Goal: Task Accomplishment & Management: Use online tool/utility

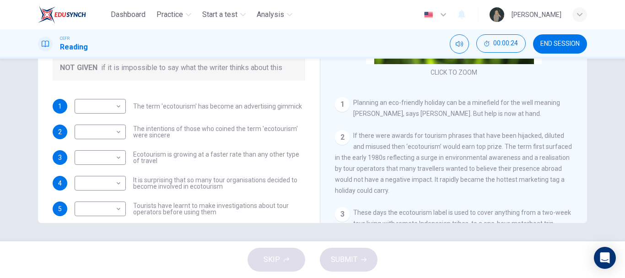
scroll to position [41, 0]
click at [106, 107] on body "Dashboard Practice Start a test Analysis English en ​ [PERSON_NAME] CEFR Readin…" at bounding box center [312, 139] width 625 height 278
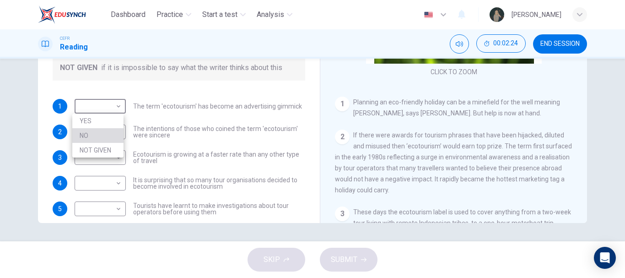
click at [100, 134] on li "NO" at bounding box center [97, 135] width 51 height 15
type input "NO"
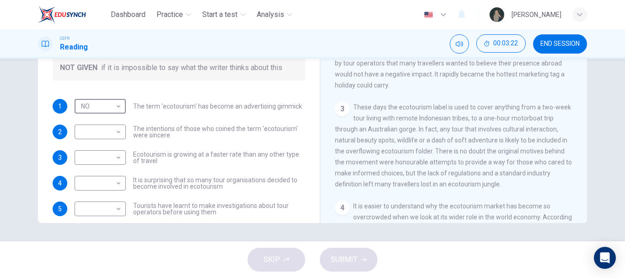
scroll to position [146, 0]
click at [107, 134] on body "Dashboard Practice Start a test Analysis English en ​ [PERSON_NAME] CEFR Readin…" at bounding box center [312, 139] width 625 height 278
click at [88, 149] on li "YES" at bounding box center [97, 146] width 51 height 15
type input "YES"
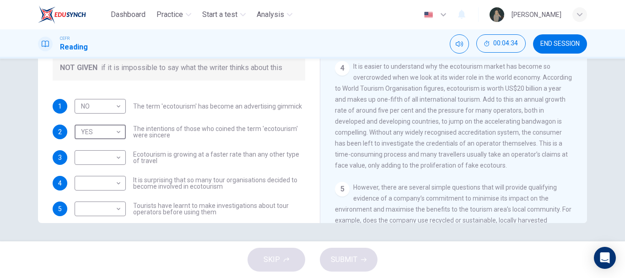
scroll to position [285, 0]
click at [97, 161] on body "Dashboard Practice Start a test Analysis English en ​ [PERSON_NAME] CEFR Readin…" at bounding box center [312, 139] width 625 height 278
click at [97, 181] on li "NO" at bounding box center [97, 186] width 51 height 15
type input "NO"
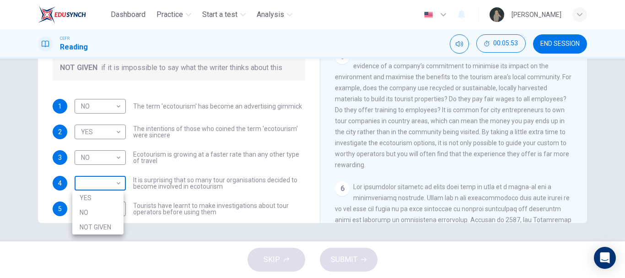
click at [97, 184] on body "Dashboard Practice Start a test Analysis English en ​ [PERSON_NAME] CEFR Readin…" at bounding box center [312, 139] width 625 height 278
click at [94, 222] on li "NOT GIVEN" at bounding box center [97, 227] width 51 height 15
type input "NOT GIVEN"
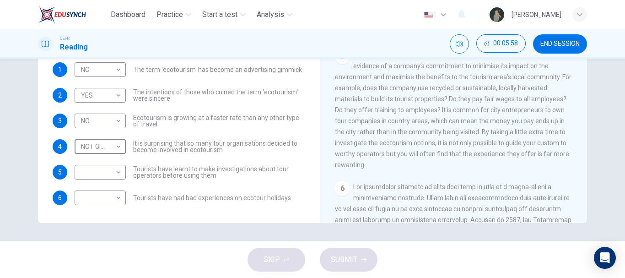
scroll to position [37, 0]
click at [107, 176] on body "Dashboard Practice Start a test Analysis English en ​ [PERSON_NAME] CEFR Readin…" at bounding box center [312, 139] width 625 height 278
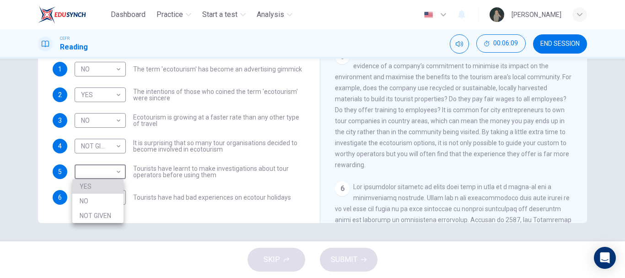
click at [99, 184] on li "YES" at bounding box center [97, 186] width 51 height 15
type input "YES"
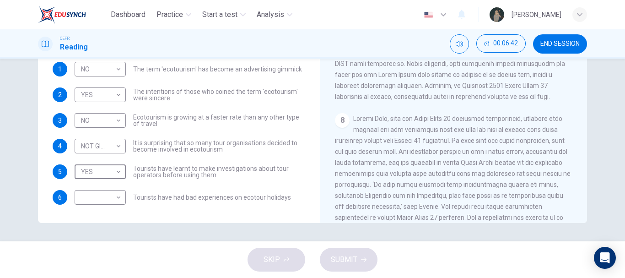
scroll to position [940, 0]
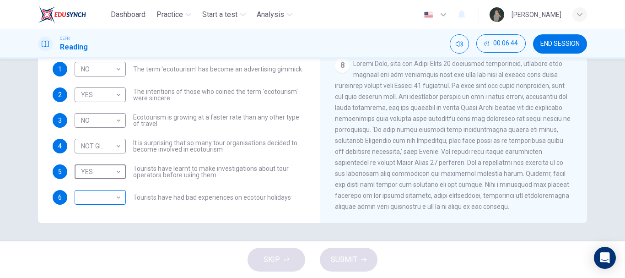
click at [119, 195] on body "Dashboard Practice Start a test Analysis English en ​ [PERSON_NAME] CEFR Readin…" at bounding box center [312, 139] width 625 height 278
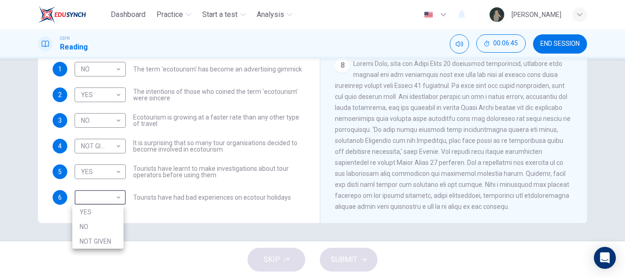
click at [103, 224] on li "NO" at bounding box center [97, 226] width 51 height 15
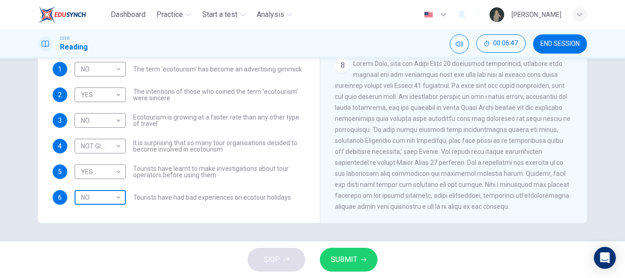
click at [102, 201] on body "Dashboard Practice Start a test Analysis English en ​ [PERSON_NAME] CEFR Readin…" at bounding box center [312, 139] width 625 height 278
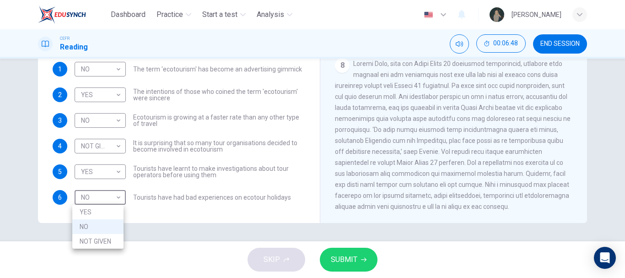
click at [106, 236] on li "NOT GIVEN" at bounding box center [97, 241] width 51 height 15
type input "NOT GIVEN"
click at [341, 248] on button "SUBMIT" at bounding box center [349, 259] width 58 height 24
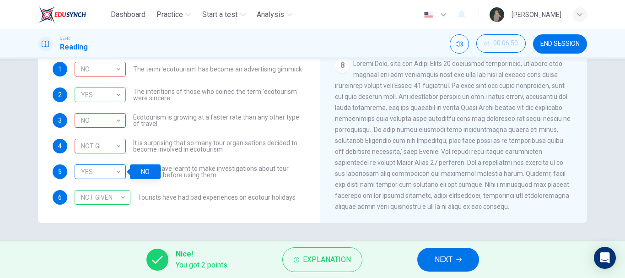
click at [106, 168] on div "YES" at bounding box center [99, 172] width 48 height 26
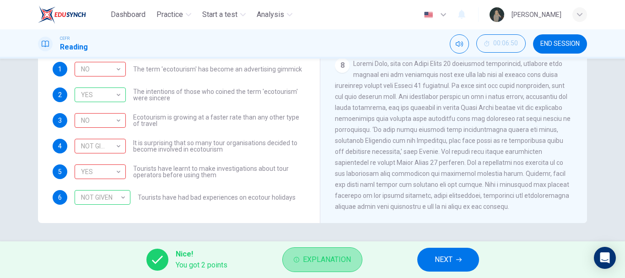
click at [319, 257] on span "Explanation" at bounding box center [327, 259] width 48 height 13
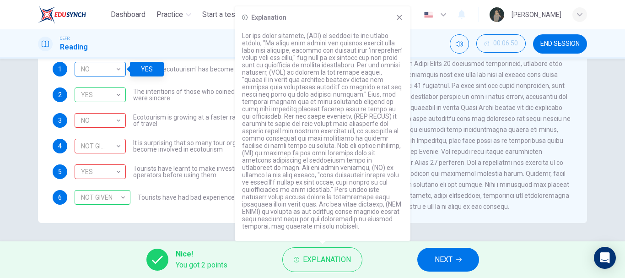
click at [95, 68] on div "NO" at bounding box center [99, 69] width 48 height 26
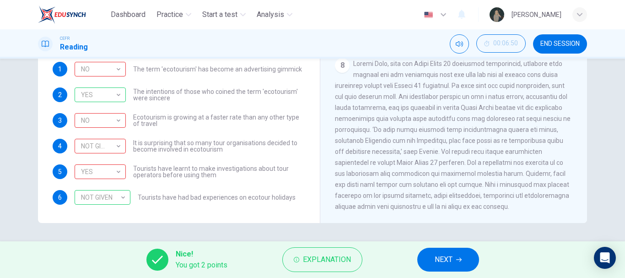
click at [436, 258] on span "NEXT" at bounding box center [444, 259] width 18 height 13
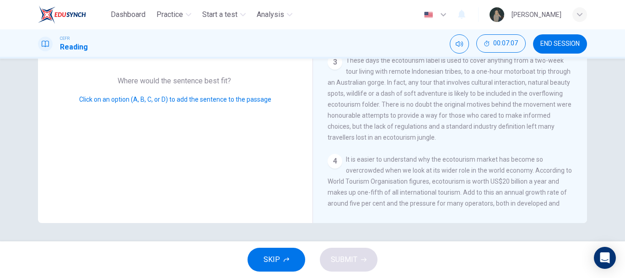
scroll to position [0, 0]
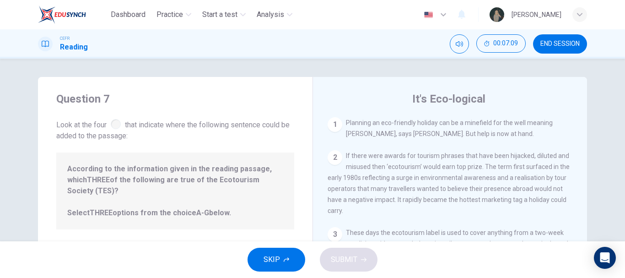
click at [110, 128] on span "Look at the four that indicate where the following sentence could be added to t…" at bounding box center [175, 129] width 238 height 24
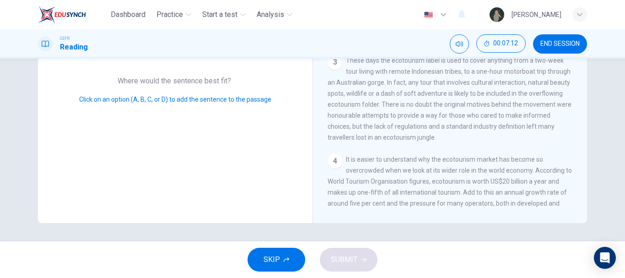
click at [189, 96] on span "Click on an option (A, B, C, or D) to add the sentence to the passage" at bounding box center [175, 99] width 192 height 7
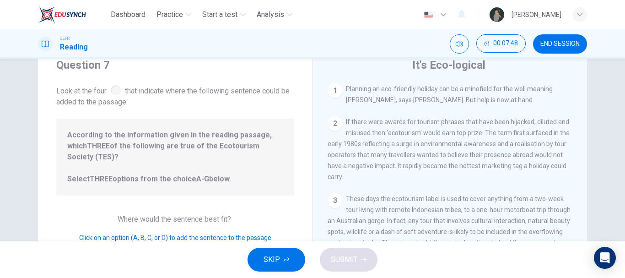
scroll to position [0, 0]
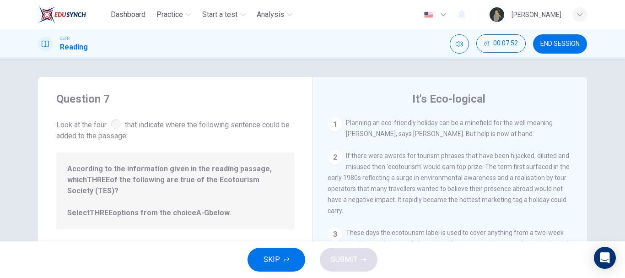
click at [328, 164] on div "2" at bounding box center [334, 157] width 15 height 15
click at [372, 123] on span "Planning an eco-friendly holiday can be a minefield for the well meaning [PERSO…" at bounding box center [449, 128] width 207 height 18
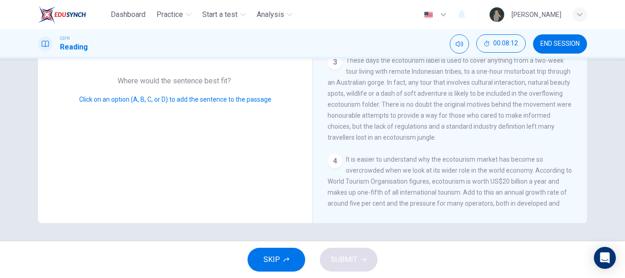
click at [155, 96] on span "Click on an option (A, B, C, or D) to add the sentence to the passage" at bounding box center [175, 99] width 192 height 7
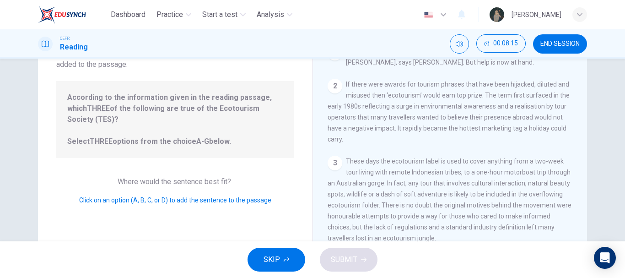
scroll to position [81, 0]
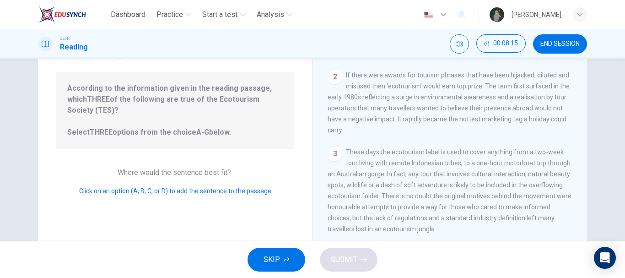
click at [194, 149] on div "Question 7 Look at the four that indicate where the following sentence could be…" at bounding box center [175, 155] width 274 height 318
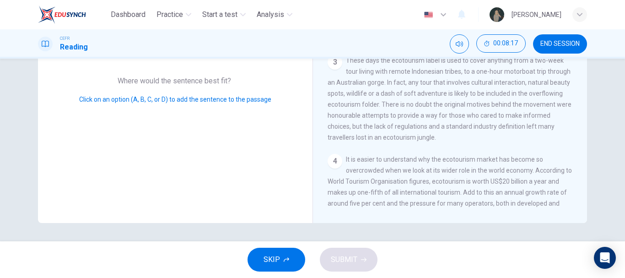
click at [282, 257] on button "SKIP" at bounding box center [276, 259] width 58 height 24
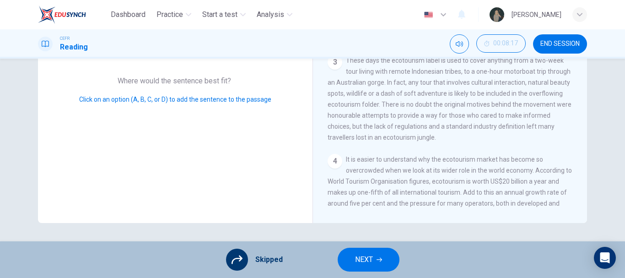
click at [363, 253] on span "NEXT" at bounding box center [364, 259] width 18 height 13
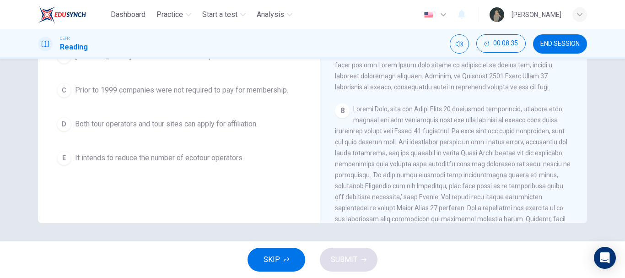
scroll to position [940, 0]
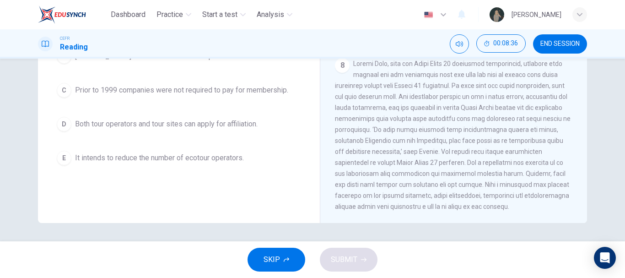
click at [425, 144] on div "8" at bounding box center [454, 135] width 238 height 154
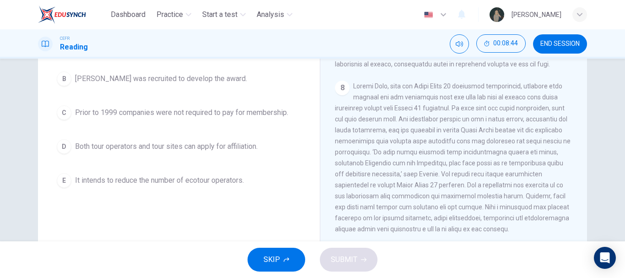
click at [563, 43] on span "END SESSION" at bounding box center [559, 43] width 39 height 7
